Goal: Task Accomplishment & Management: Use online tool/utility

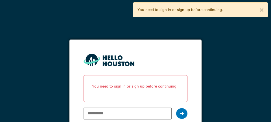
click at [128, 115] on input "email" at bounding box center [128, 114] width 88 height 12
type input "**********"
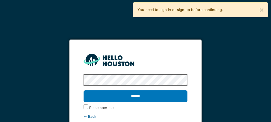
click at [147, 94] on input "******" at bounding box center [136, 96] width 104 height 12
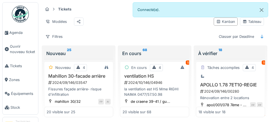
click at [27, 34] on span "Agenda" at bounding box center [22, 32] width 27 height 5
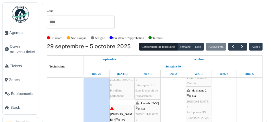
scroll to position [105, 0]
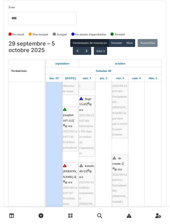
click at [6, 122] on link at bounding box center [12, 215] width 14 height 13
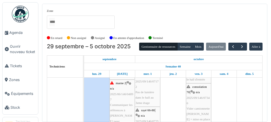
scroll to position [0, 0]
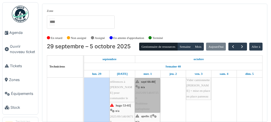
click at [151, 103] on link "rayé 66-80 | n/a 2025/09/146/07256 Problème parlophone" at bounding box center [147, 95] width 25 height 34
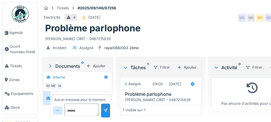
click at [20, 34] on span "Agenda" at bounding box center [22, 32] width 27 height 5
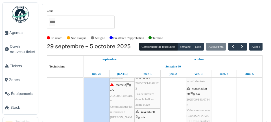
scroll to position [193, 0]
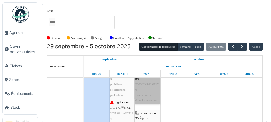
click at [152, 101] on link "apollo 2 | n/a 2025/09/146/07176 Pas de lumière dans les escaliers" at bounding box center [147, 87] width 25 height 34
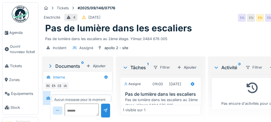
click at [23, 37] on link "Agenda" at bounding box center [21, 33] width 36 height 14
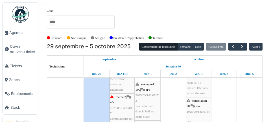
scroll to position [193, 0]
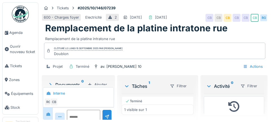
scroll to position [27, 0]
click at [17, 34] on span "Agenda" at bounding box center [22, 32] width 27 height 5
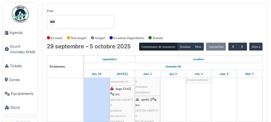
click at [20, 35] on span "Agenda" at bounding box center [22, 32] width 27 height 5
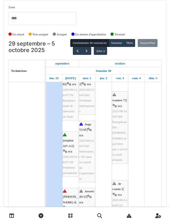
scroll to position [79, 0]
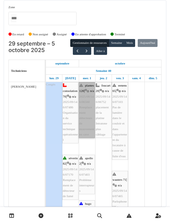
click at [90, 122] on link "plantes 120 | n/a 2025/08/146/06560 Remplacement détecteurs de mouvement en cave" at bounding box center [87, 110] width 16 height 56
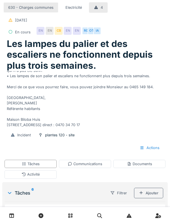
scroll to position [12, 0]
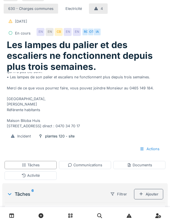
click at [54, 175] on div "Activité" at bounding box center [31, 175] width 52 height 8
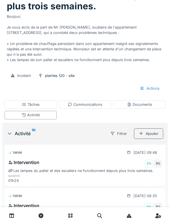
scroll to position [70, 0]
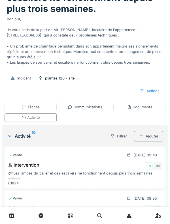
click at [18, 105] on div "Tâches" at bounding box center [31, 107] width 52 height 8
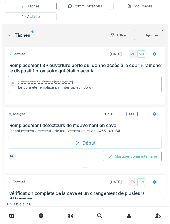
scroll to position [178, 0]
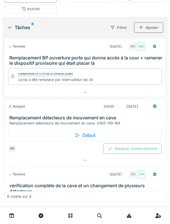
click at [21, 109] on div "Assigné" at bounding box center [16, 106] width 17 height 5
click at [25, 116] on h3 "Remplacement détecteurs de mouvement en cave" at bounding box center [85, 117] width 153 height 5
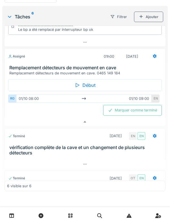
scroll to position [39, 0]
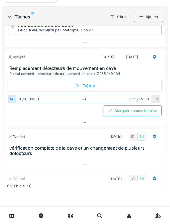
click at [16, 66] on h3 "Remplacement détecteurs de mouvement en cave" at bounding box center [85, 68] width 153 height 5
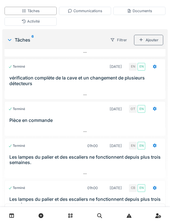
scroll to position [182, 0]
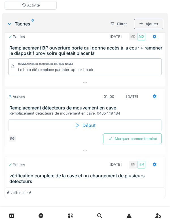
click at [19, 106] on h3 "Remplacement détecteurs de mouvement en cave" at bounding box center [85, 107] width 153 height 5
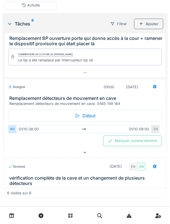
scroll to position [0, 0]
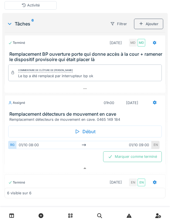
click at [17, 112] on h3 "Remplacement détecteurs de mouvement en cave" at bounding box center [85, 113] width 153 height 5
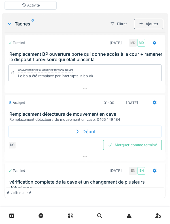
scroll to position [162, 0]
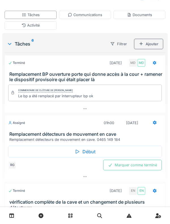
click at [22, 123] on div "Assigné" at bounding box center [16, 122] width 17 height 5
click at [24, 121] on div "Assigné" at bounding box center [16, 122] width 17 height 5
click at [20, 106] on div at bounding box center [85, 109] width 161 height 8
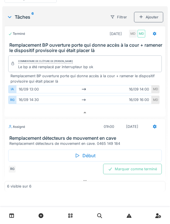
scroll to position [189, 0]
click at [163, 183] on div "6 visible sur 6" at bounding box center [85, 186] width 161 height 10
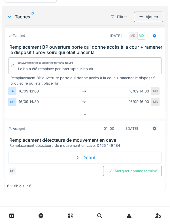
click at [74, 45] on h3 "Remplacement BP ouverture porte qui donne accès à la cour + ramener le disposit…" at bounding box center [85, 49] width 153 height 11
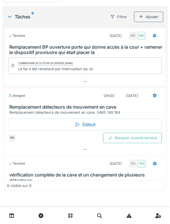
click at [75, 124] on icon at bounding box center [77, 124] width 4 height 4
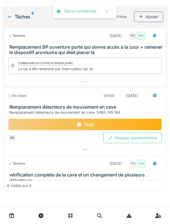
click at [21, 109] on h3 "Remplacement détecteurs de mouvement en cave" at bounding box center [85, 106] width 153 height 5
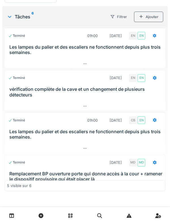
click at [152, 16] on div "Ajouter" at bounding box center [148, 17] width 29 height 10
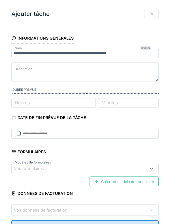
click at [152, 14] on div at bounding box center [151, 13] width 5 height 5
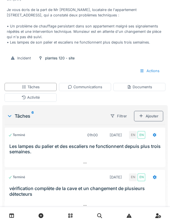
scroll to position [79, 0]
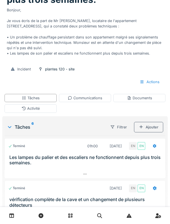
click at [18, 116] on div "Tâches 6 Filtrer Ajouter Terminé 01h00 [DATE] EN EN Les lampes du palier et des…" at bounding box center [84, 209] width 165 height 187
click at [15, 107] on div "Activité" at bounding box center [31, 108] width 52 height 8
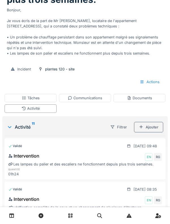
click at [154, 126] on div "Ajouter" at bounding box center [148, 127] width 29 height 10
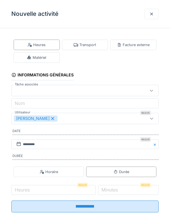
click at [93, 48] on div "Transport" at bounding box center [85, 45] width 46 height 10
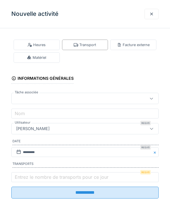
click at [107, 178] on label "Entrez le nombre de transports pour ce jour" at bounding box center [62, 177] width 96 height 7
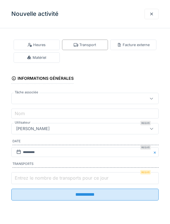
click at [107, 178] on input "Entrez le nombre de transports pour ce jour" at bounding box center [84, 178] width 147 height 12
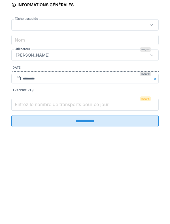
scroll to position [101, 0]
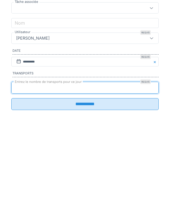
type input "*"
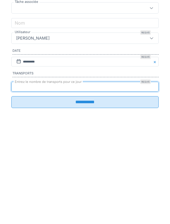
click at [114, 197] on input "**********" at bounding box center [84, 193] width 147 height 12
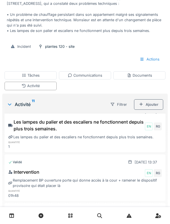
scroll to position [215, 0]
